Goal: Task Accomplishment & Management: Complete application form

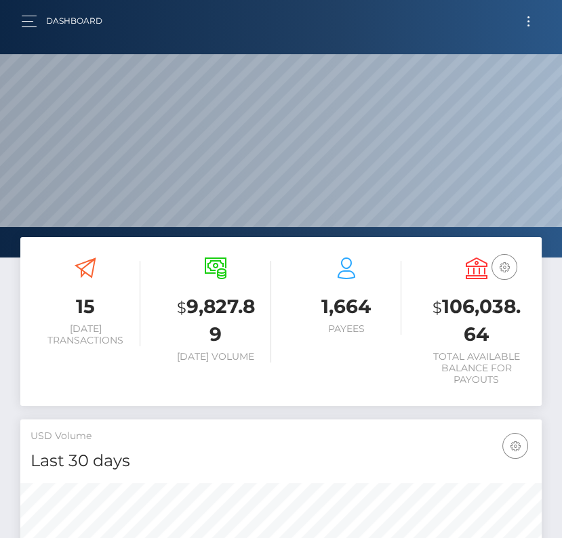
scroll to position [240, 250]
click at [538, 22] on button "Toggle navigation" at bounding box center [528, 21] width 25 height 18
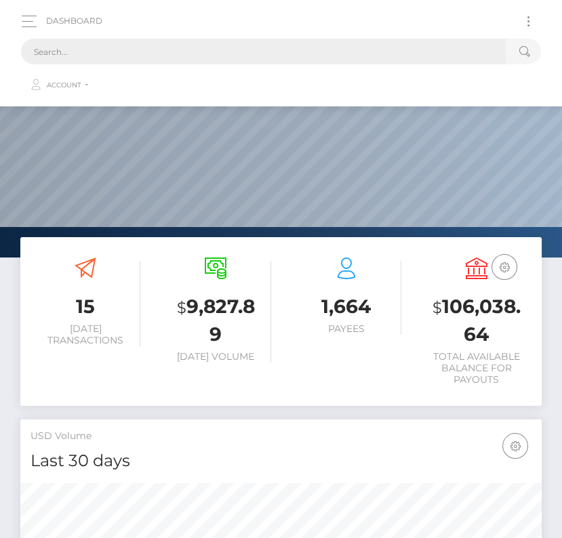
click at [333, 53] on input "text" at bounding box center [263, 52] width 485 height 26
paste input "2127716"
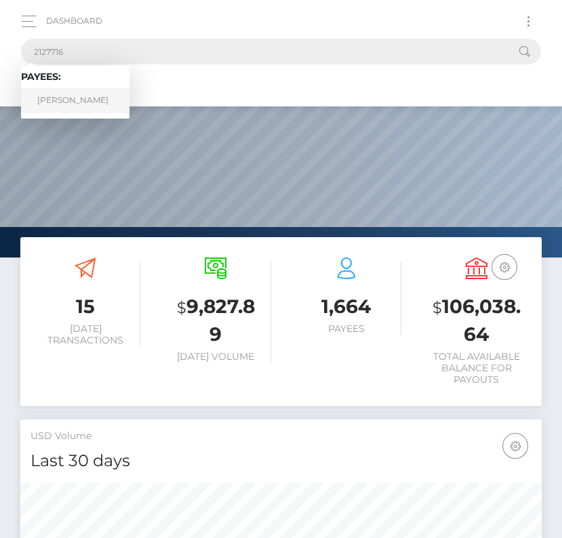
type input "2127716"
click at [59, 98] on link "Isaac Megerdichian" at bounding box center [75, 100] width 109 height 25
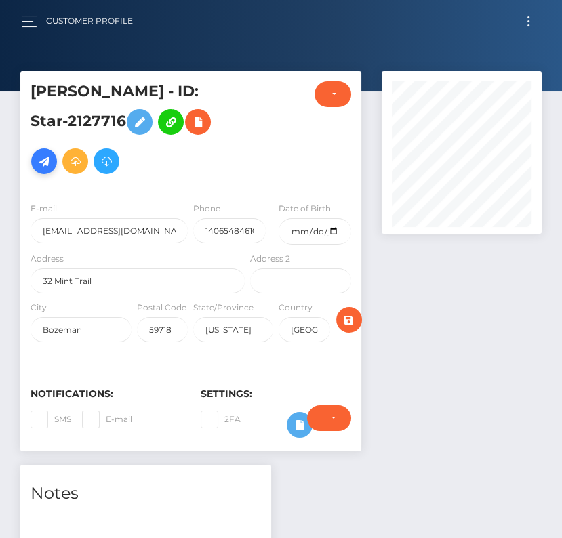
click at [43, 153] on icon at bounding box center [44, 161] width 16 height 17
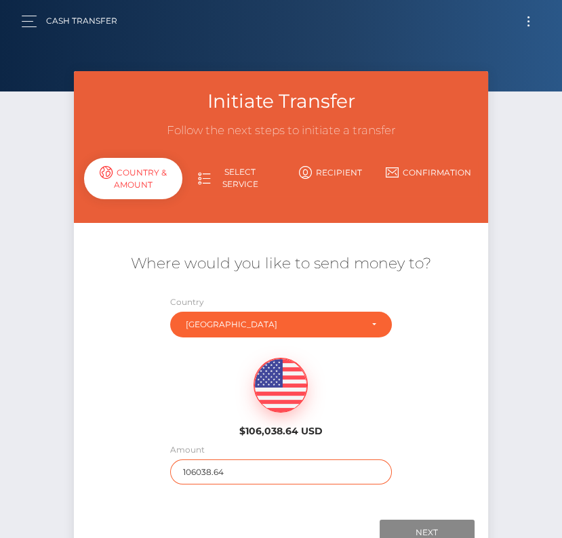
click at [186, 472] on input "106038.64" at bounding box center [280, 472] width 221 height 25
type input "149"
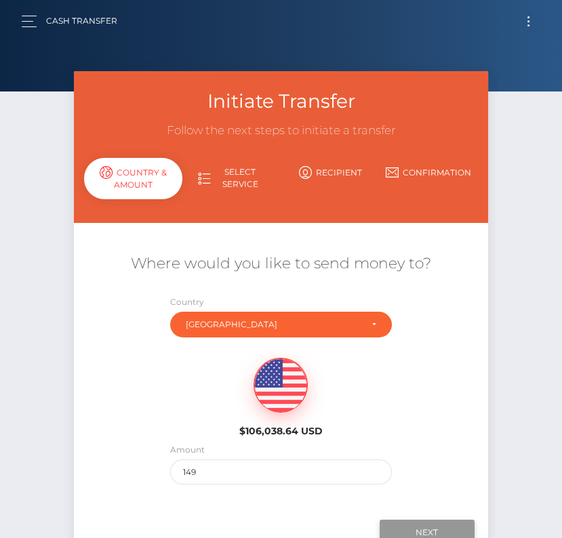
click at [418, 533] on input "Next" at bounding box center [427, 533] width 95 height 26
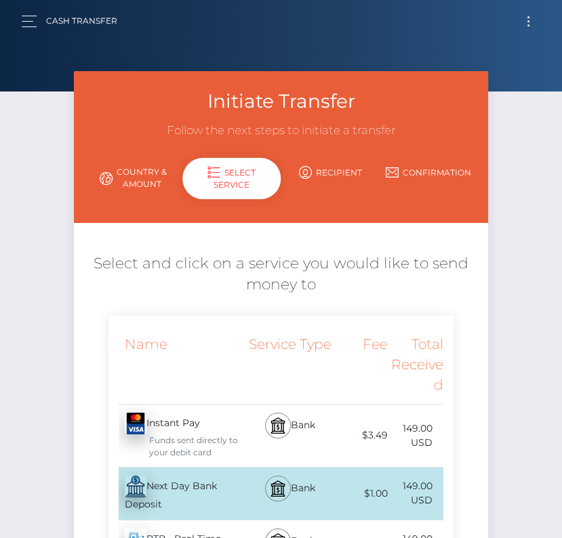
click at [210, 472] on div "Next Day Bank Deposit - USD" at bounding box center [179, 494] width 140 height 52
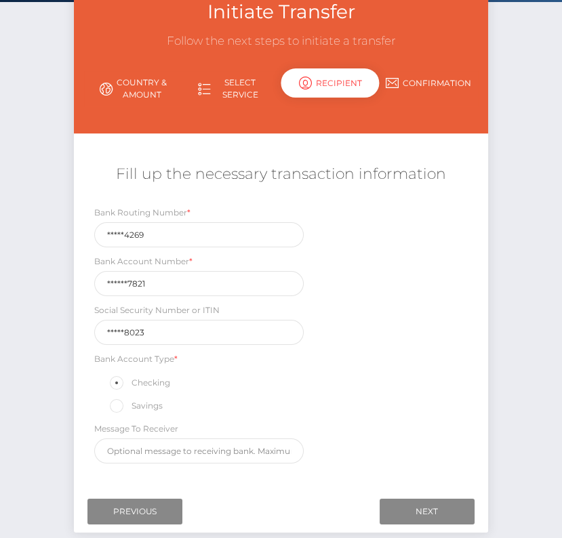
scroll to position [106, 0]
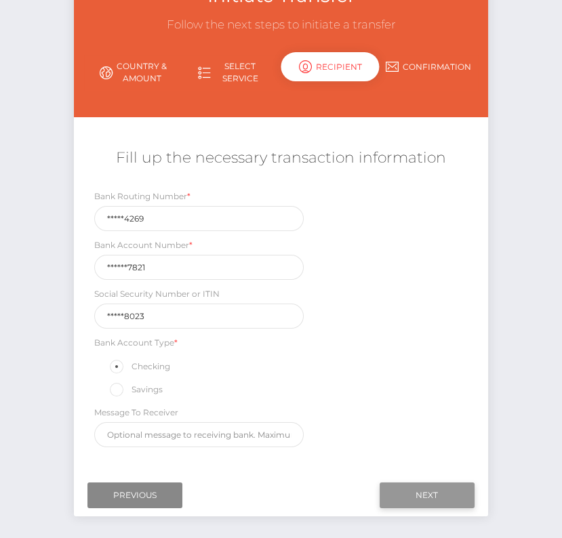
click at [442, 490] on input "Next" at bounding box center [427, 496] width 95 height 26
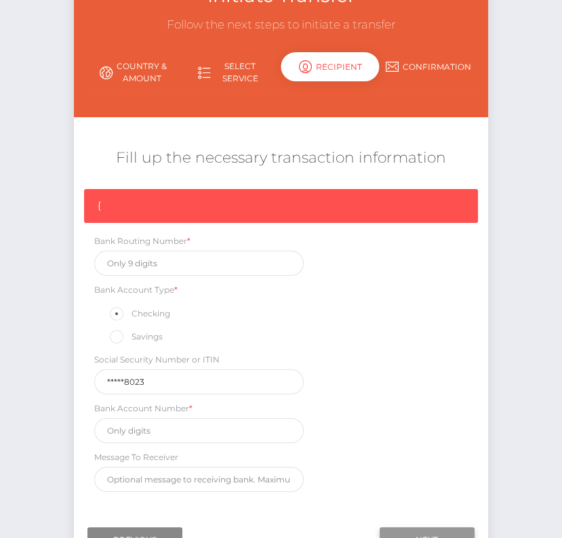
scroll to position [115, 0]
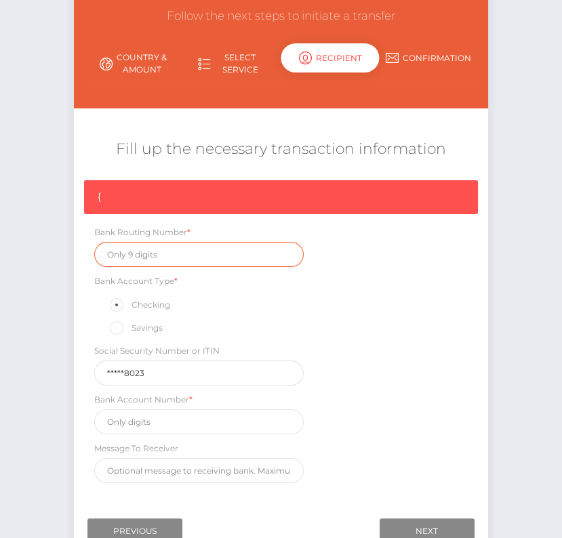
click at [176, 264] on input "text" at bounding box center [199, 254] width 210 height 25
type input "v"
paste input "314074269"
type input "314074269"
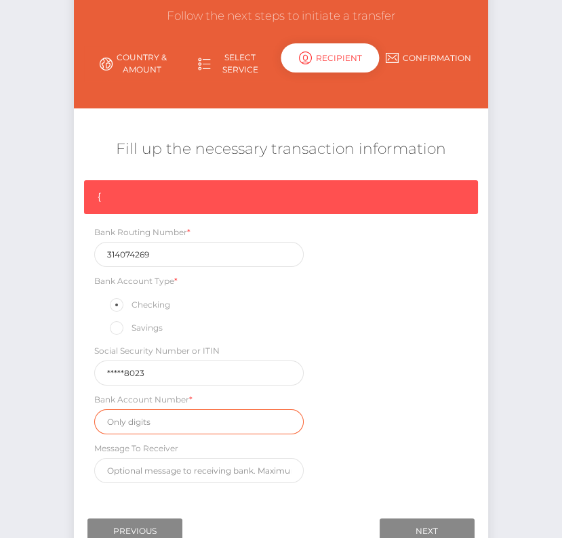
click at [144, 418] on input "text" at bounding box center [199, 422] width 210 height 25
paste input "0213877821"
type input "0213877821"
click at [446, 422] on div "{ Bank Routing Number * 314074269 Bank Account Type * Checking Savings Social S…" at bounding box center [281, 335] width 414 height 310
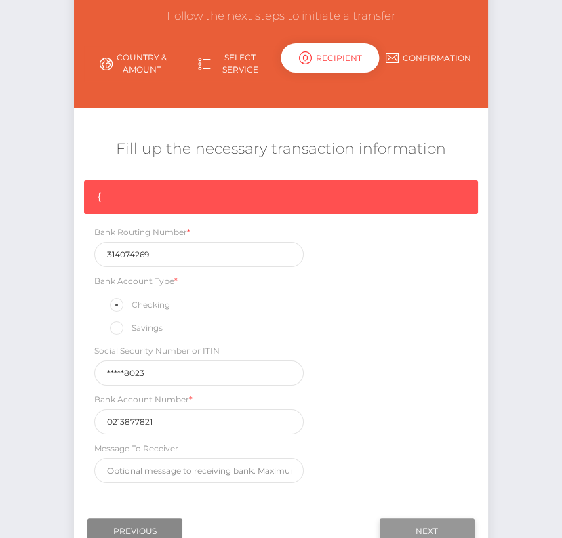
click at [448, 523] on input "Next" at bounding box center [427, 532] width 95 height 26
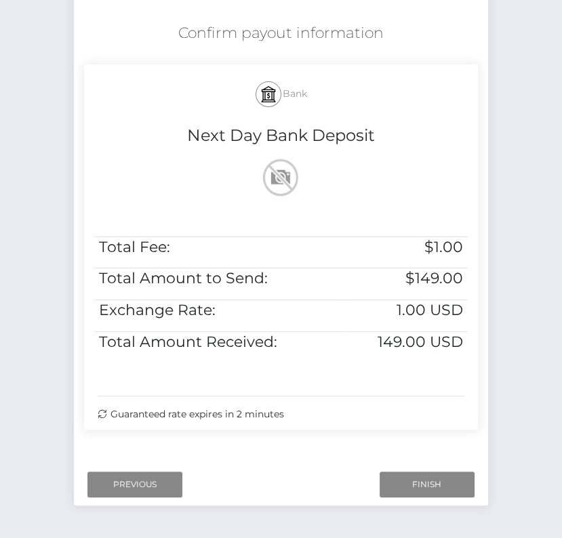
scroll to position [269, 0]
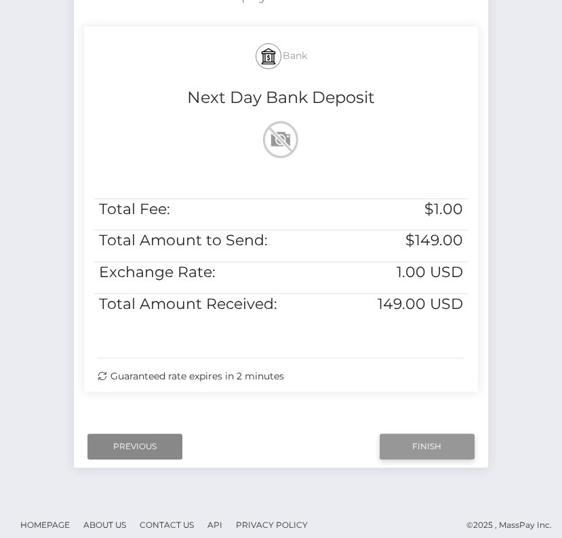
click at [425, 452] on input "Finish" at bounding box center [427, 447] width 95 height 26
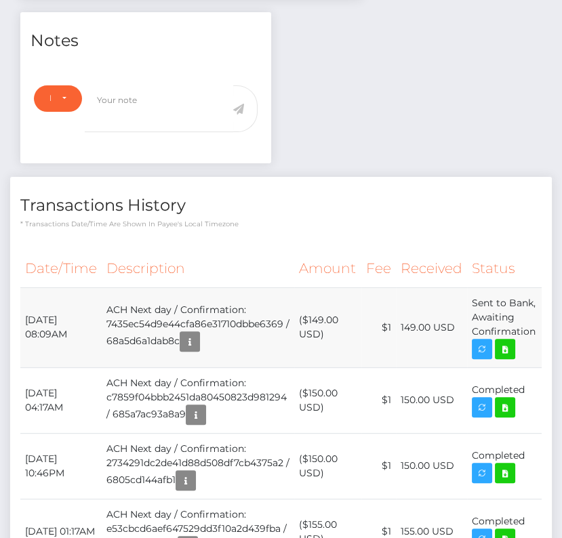
scroll to position [467, 0]
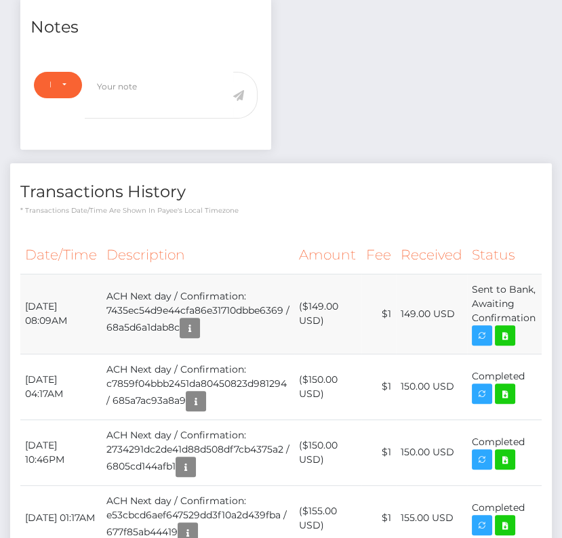
drag, startPoint x: 24, startPoint y: 302, endPoint x: 534, endPoint y: 317, distance: 509.5
click at [534, 317] on tr "[DATE] 08:09AM ACH Next day / Confirmation: 7435ec54d9e44cfa86e31710dbbe6369 / …" at bounding box center [280, 314] width 521 height 80
copy tr "[DATE] 08:09AM ACH Next day / Confirmation: 7435ec54d9e44cfa86e31710dbbe6369 / …"
click at [509, 332] on icon at bounding box center [505, 336] width 16 height 17
click at [0, 0] on div "Isaac Megerdichian - ID: Star-2127716 ACTIVE CLOSED" at bounding box center [281, 171] width 562 height 1132
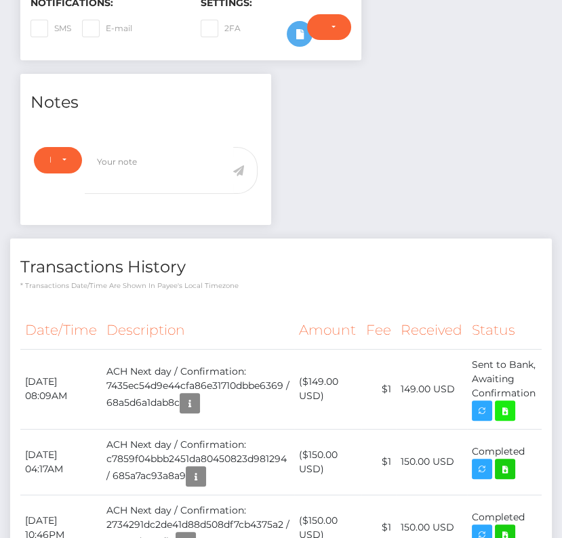
scroll to position [0, 0]
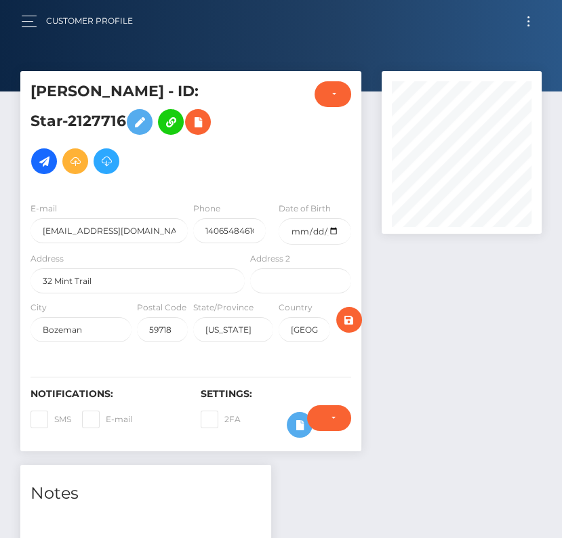
click at [528, 24] on span "Toggle navigation" at bounding box center [529, 25] width 2 height 2
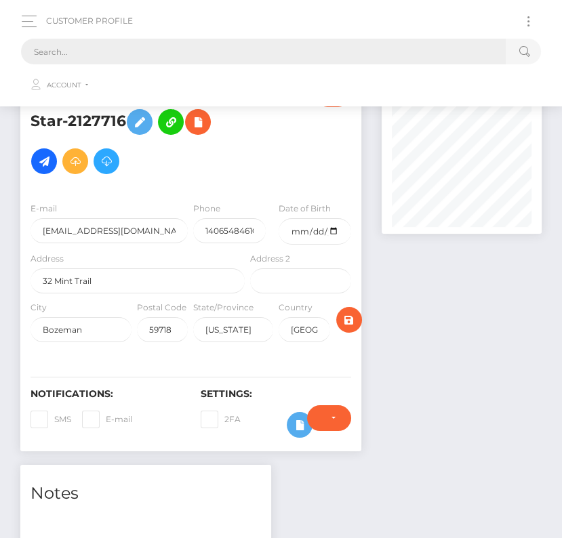
click at [281, 50] on input "text" at bounding box center [263, 52] width 485 height 26
paste input "1965168"
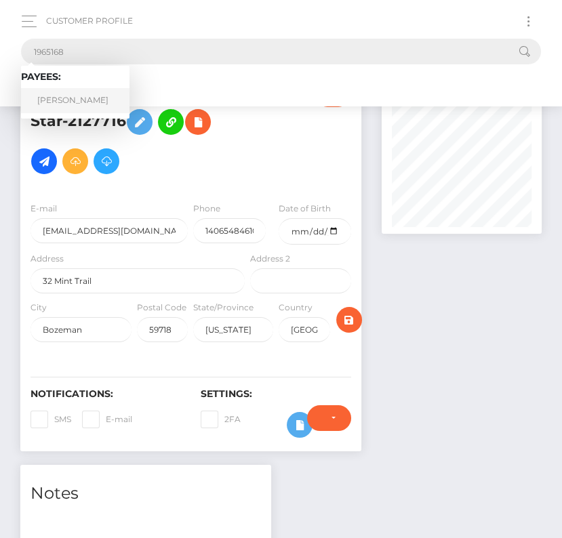
type input "1965168"
drag, startPoint x: 80, startPoint y: 91, endPoint x: 30, endPoint y: 146, distance: 74.4
click at [80, 91] on link "Lauren M Degeneffe" at bounding box center [75, 100] width 109 height 25
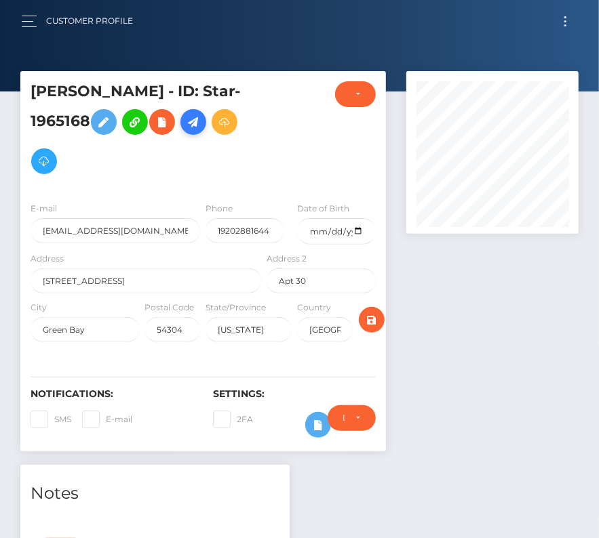
click at [201, 115] on icon at bounding box center [193, 122] width 16 height 17
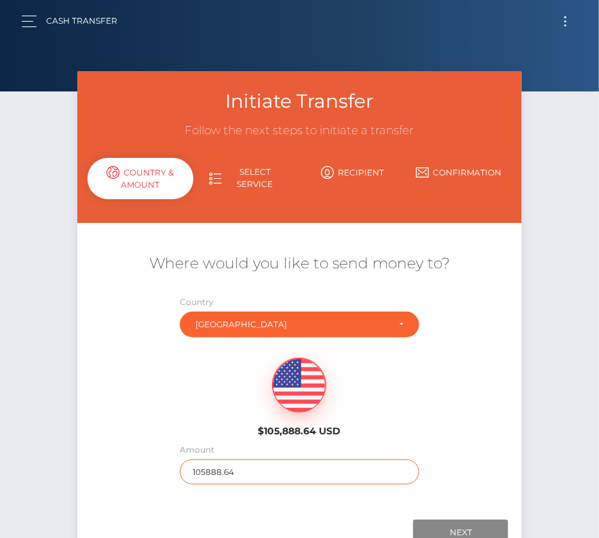
click at [212, 467] on input "105888.64" at bounding box center [299, 472] width 239 height 25
type input "200"
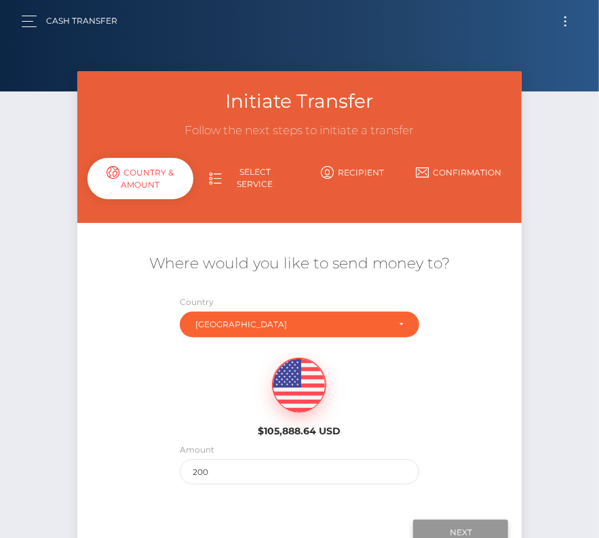
click at [463, 528] on input "Next" at bounding box center [460, 533] width 95 height 26
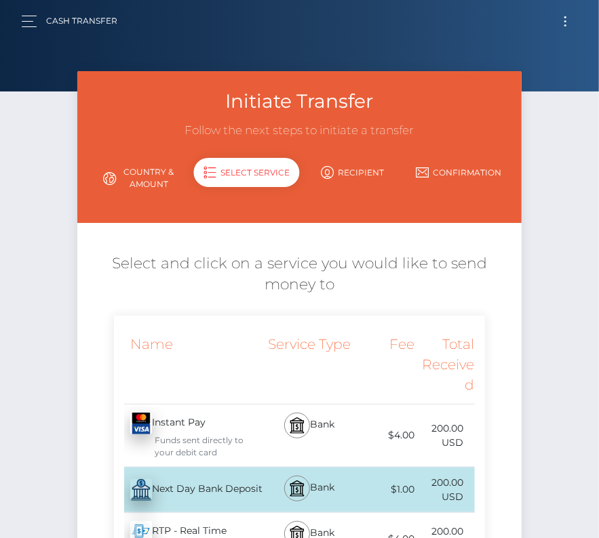
click at [163, 487] on div "Next Day Bank Deposit - USD" at bounding box center [189, 490] width 150 height 38
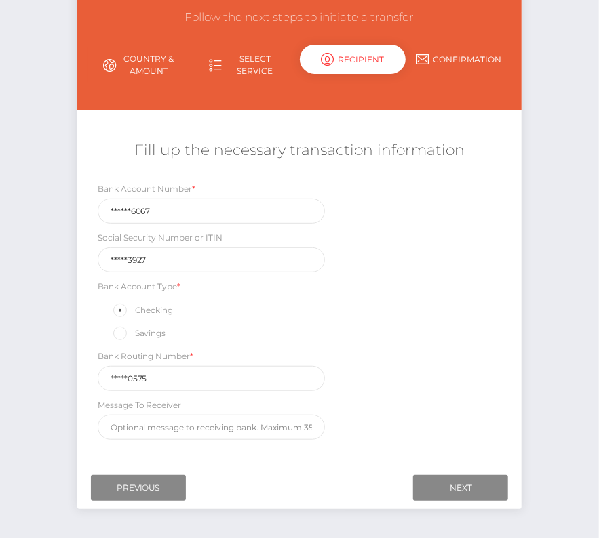
scroll to position [118, 0]
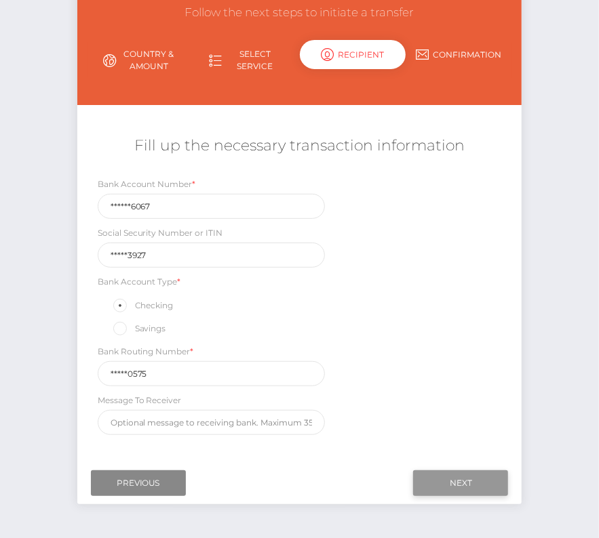
click at [459, 478] on input "Next" at bounding box center [460, 484] width 95 height 26
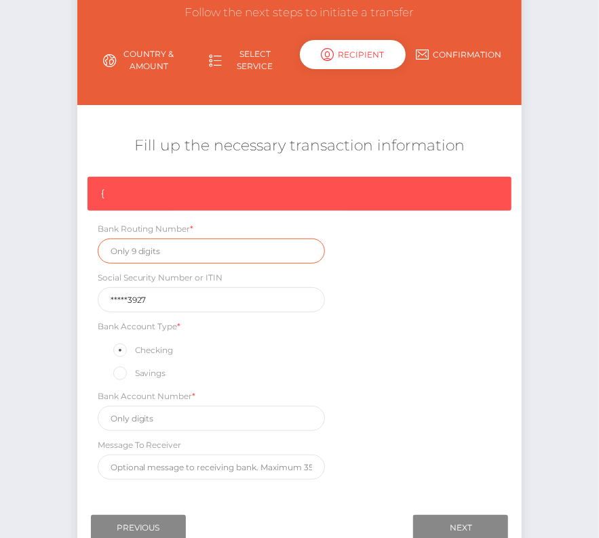
click at [144, 249] on input "text" at bounding box center [211, 251] width 227 height 25
paste input "075900575"
type input "075900575"
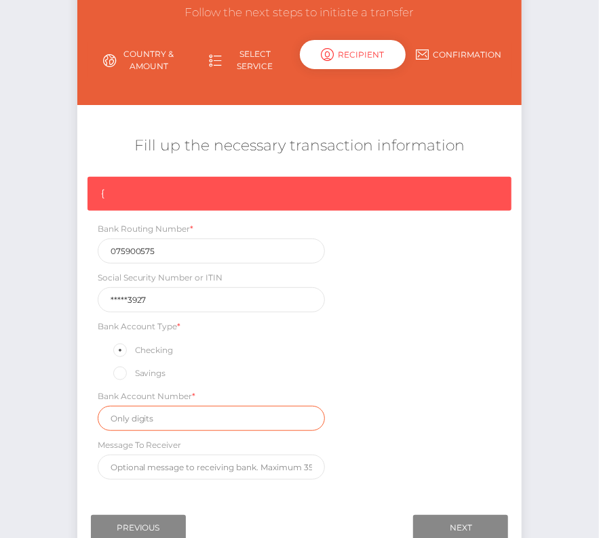
click at [199, 414] on input "text" at bounding box center [211, 418] width 227 height 25
paste input "2912676067"
type input "2912676067"
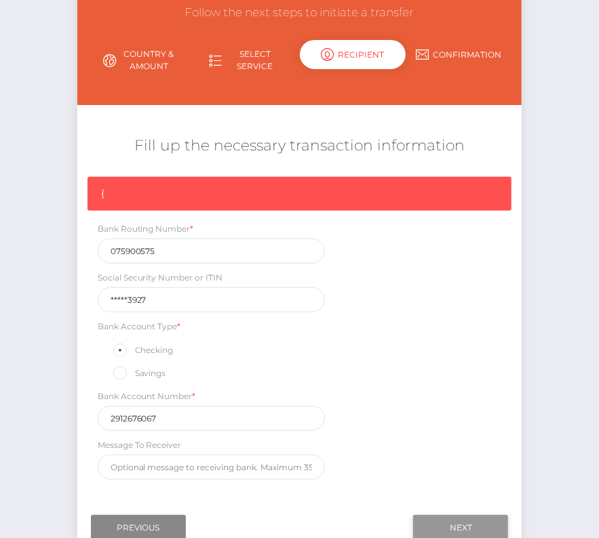
click at [449, 518] on input "Next" at bounding box center [460, 528] width 95 height 26
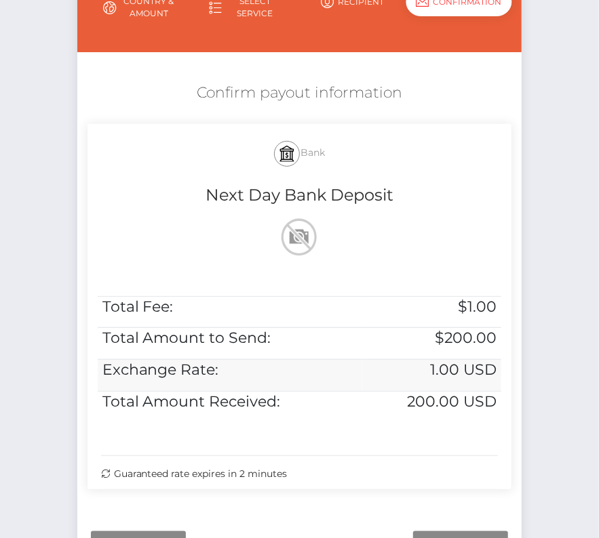
scroll to position [228, 0]
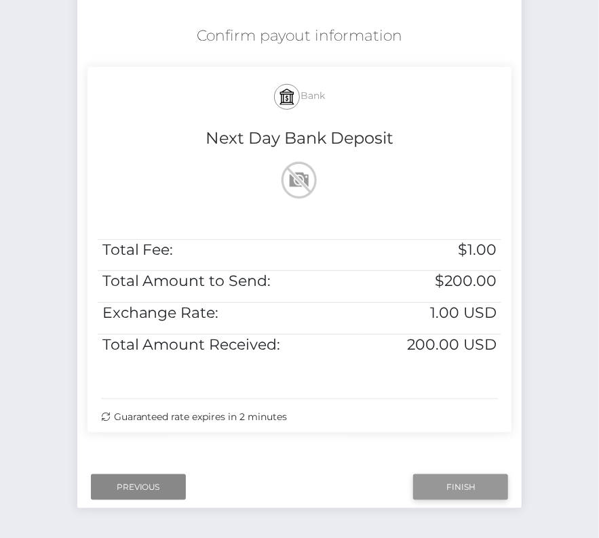
click at [461, 477] on input "Finish" at bounding box center [460, 488] width 95 height 26
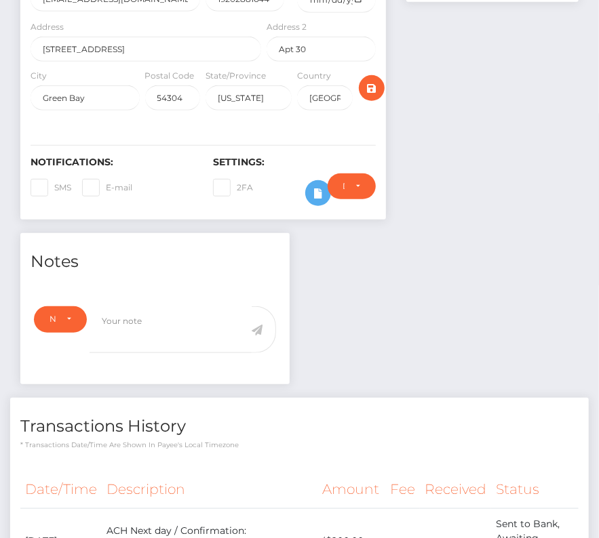
scroll to position [267, 0]
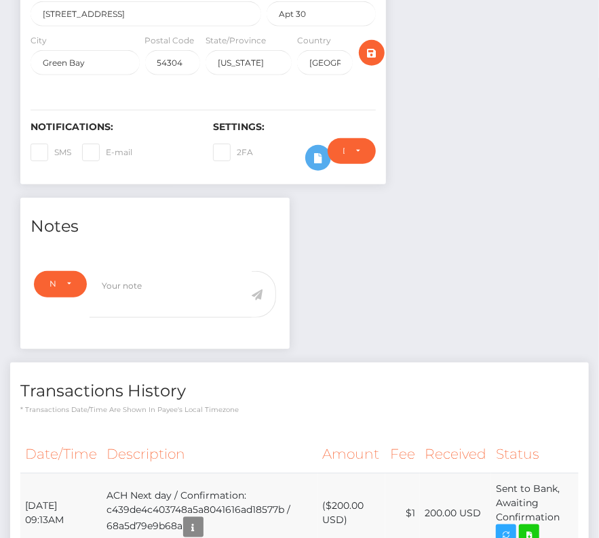
drag, startPoint x: 25, startPoint y: 500, endPoint x: 563, endPoint y: 511, distance: 537.9
click at [563, 511] on tr "[DATE] 09:13AM ACH Next day / Confirmation: c439de4c403748a5a8041616ad18577b / …" at bounding box center [299, 513] width 558 height 80
copy tr "[DATE] 09:13AM ACH Next day / Confirmation: c439de4c403748a5a8041616ad18577b / …"
click at [536, 527] on icon at bounding box center [529, 535] width 16 height 17
click at [0, 0] on div "[PERSON_NAME] - ID: Star-1965168 ACTIVE DEACTIVE" at bounding box center [299, 517] width 599 height 1426
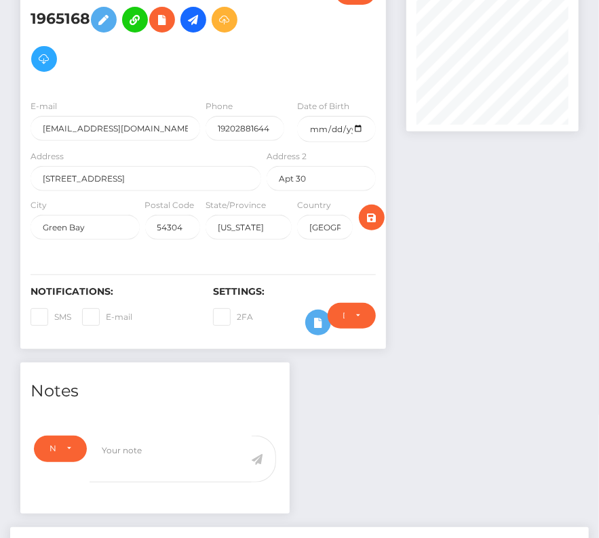
scroll to position [0, 0]
